Goal: Transaction & Acquisition: Purchase product/service

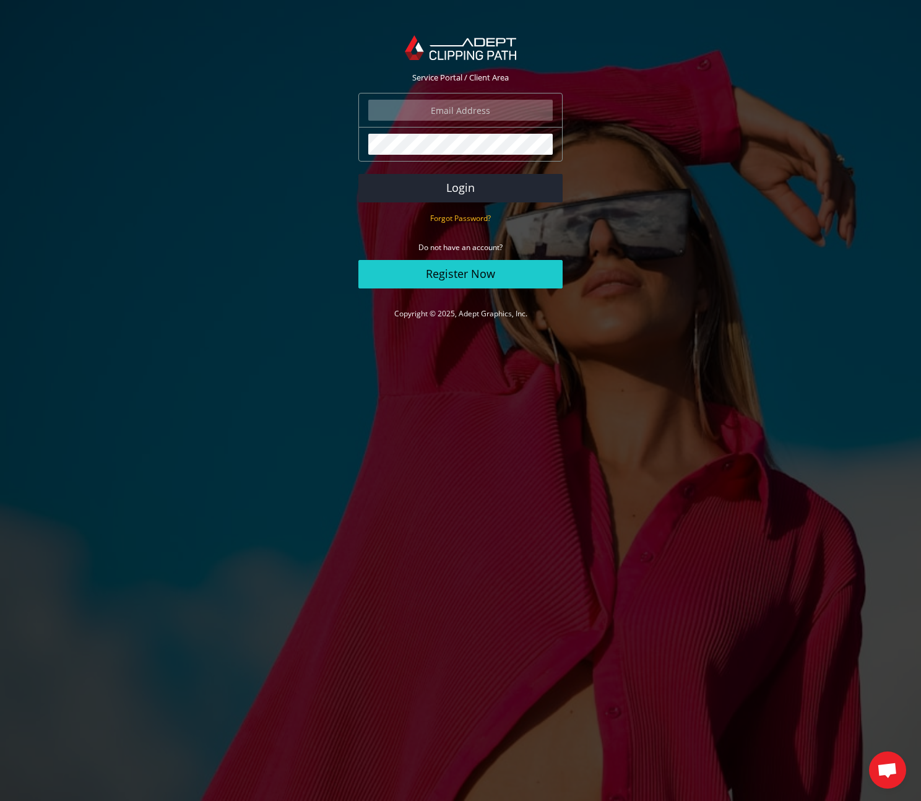
click at [511, 111] on input "email" at bounding box center [460, 110] width 184 height 21
type input "[EMAIL_ADDRESS][DOMAIN_NAME]"
click at [489, 191] on button "Login" at bounding box center [460, 188] width 204 height 28
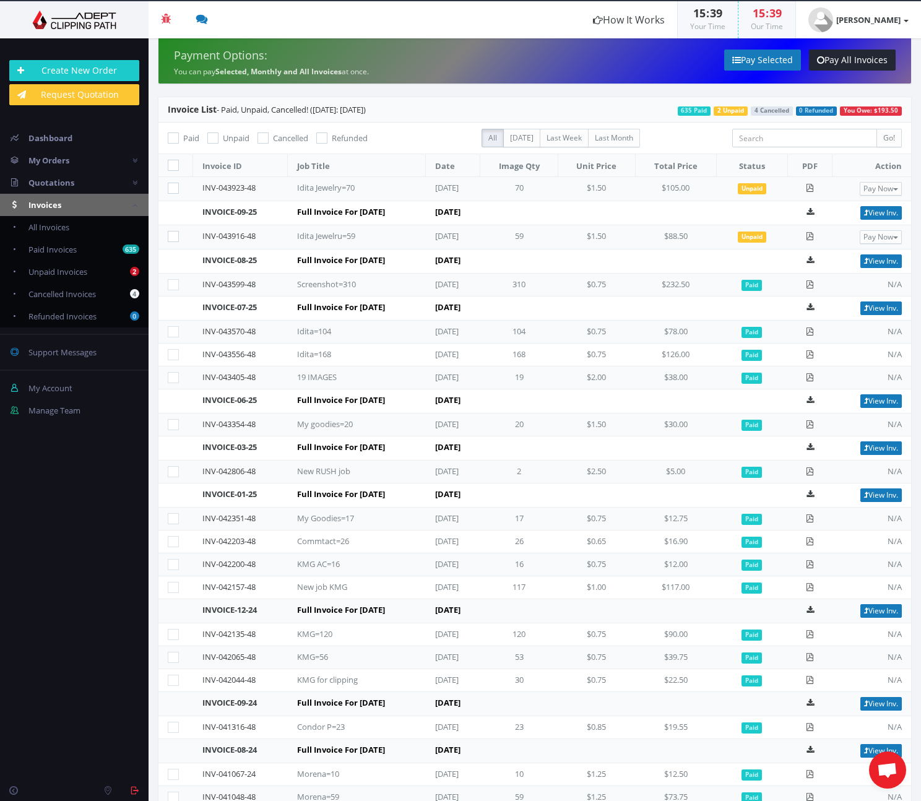
click at [172, 233] on icon at bounding box center [173, 236] width 11 height 11
click at [172, 233] on input"] "checkbox" at bounding box center [175, 237] width 8 height 8
checkbox input"] "true"
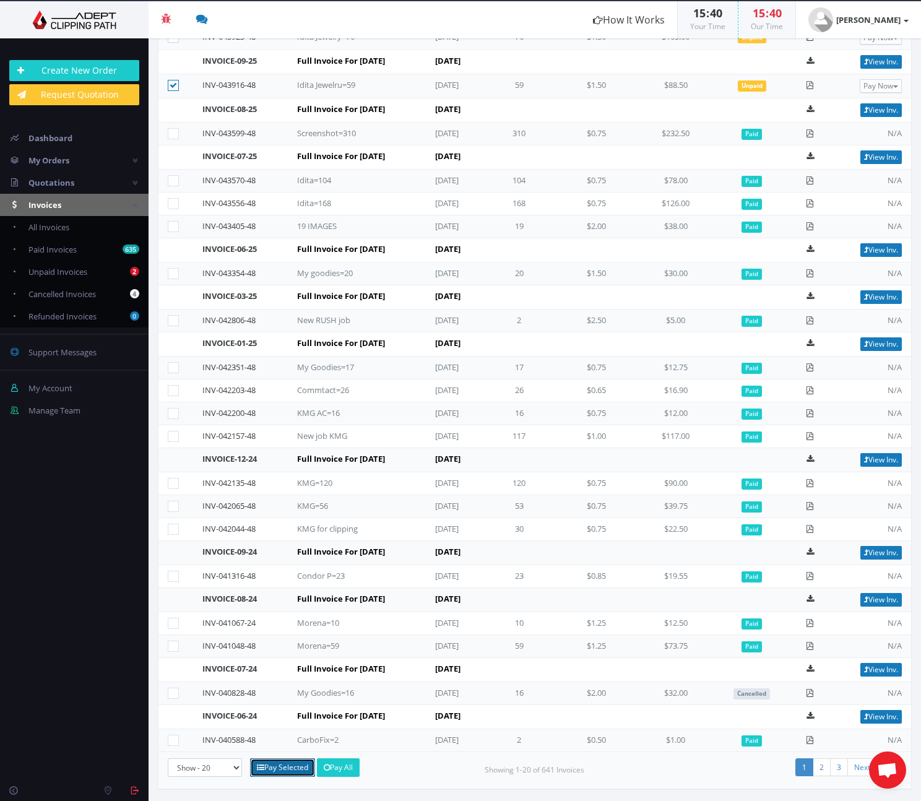
click at [285, 765] on link "Pay Selected" at bounding box center [282, 767] width 65 height 19
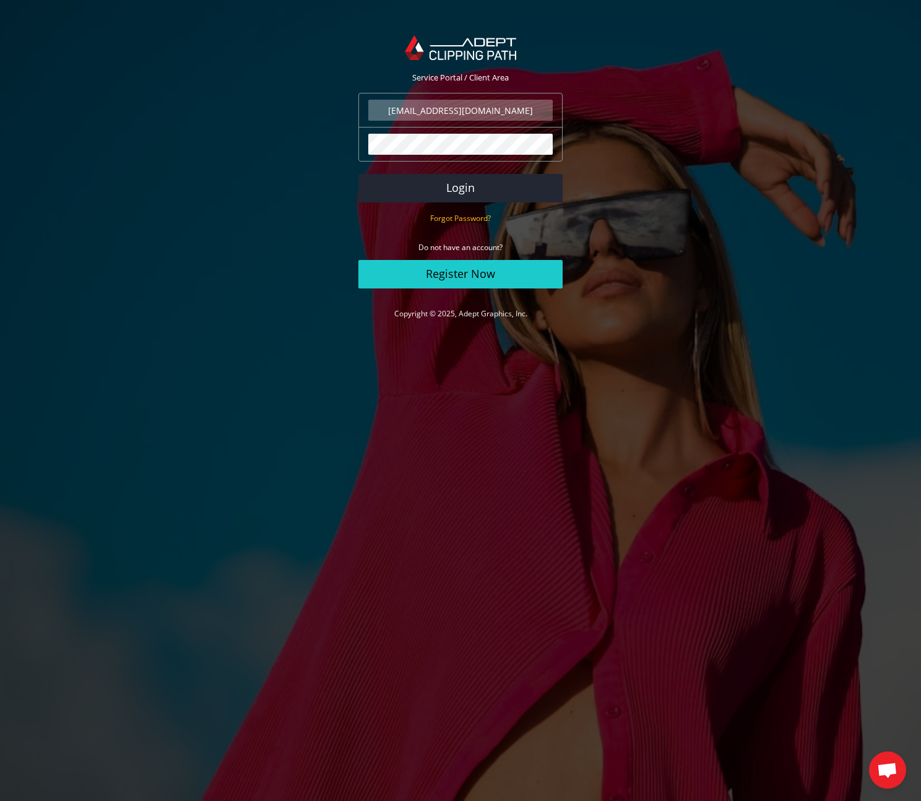
click at [518, 109] on input "[EMAIL_ADDRESS][DOMAIN_NAME]" at bounding box center [460, 110] width 184 height 21
click at [523, 183] on button "Login" at bounding box center [460, 188] width 204 height 28
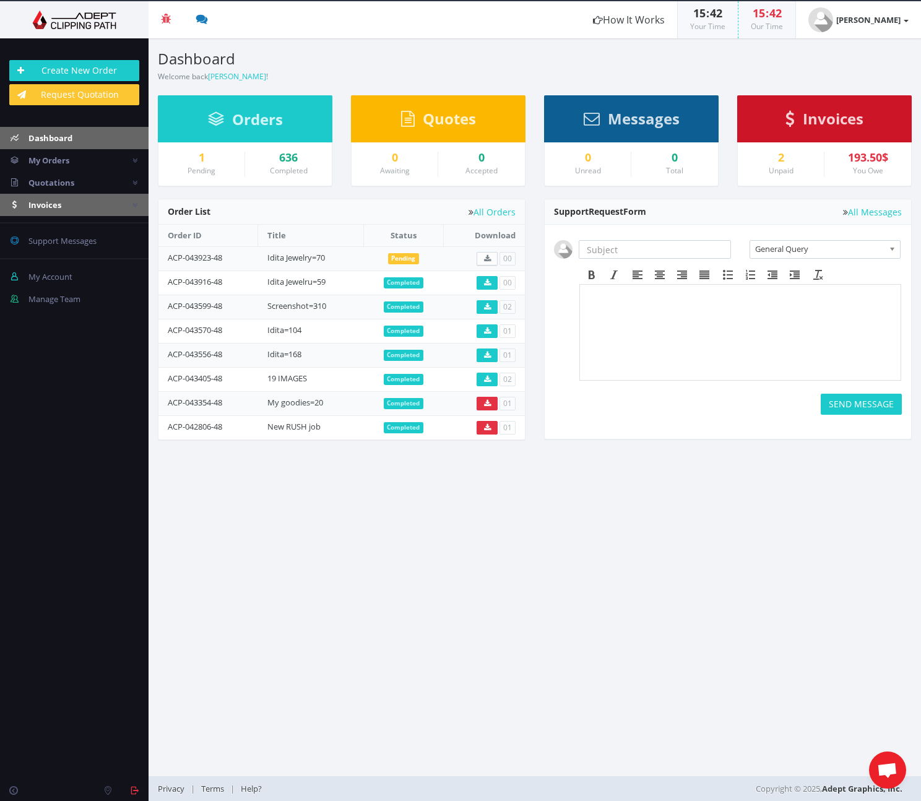
click at [78, 202] on link "Invoices" at bounding box center [74, 205] width 148 height 22
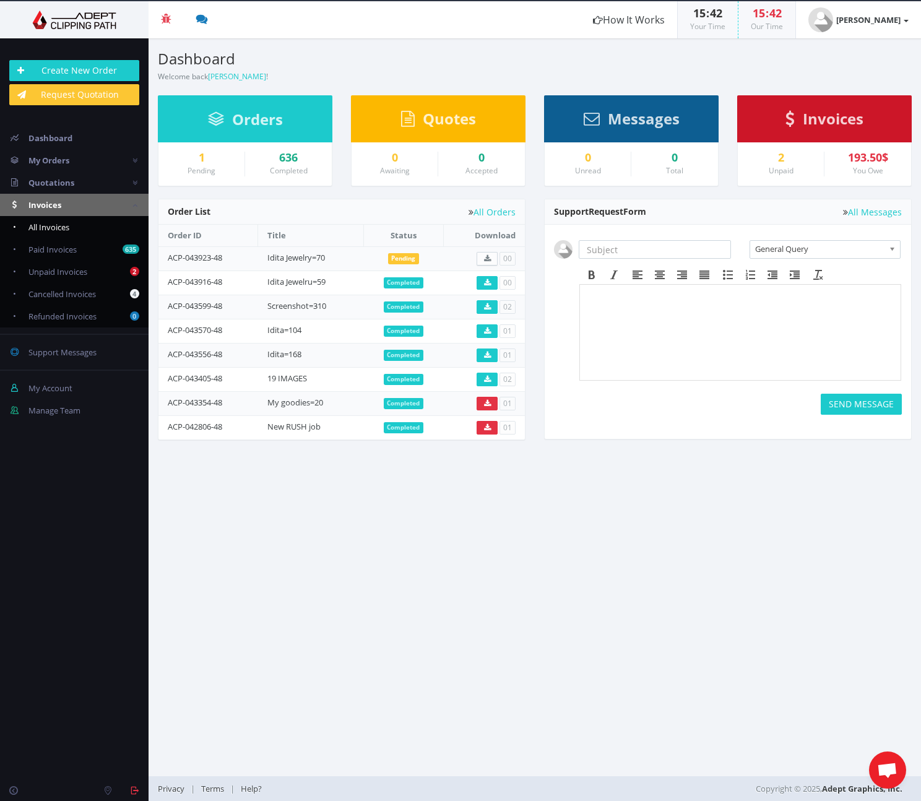
click at [71, 223] on link "All Invoices" at bounding box center [74, 227] width 148 height 22
